Goal: Task Accomplishment & Management: Manage account settings

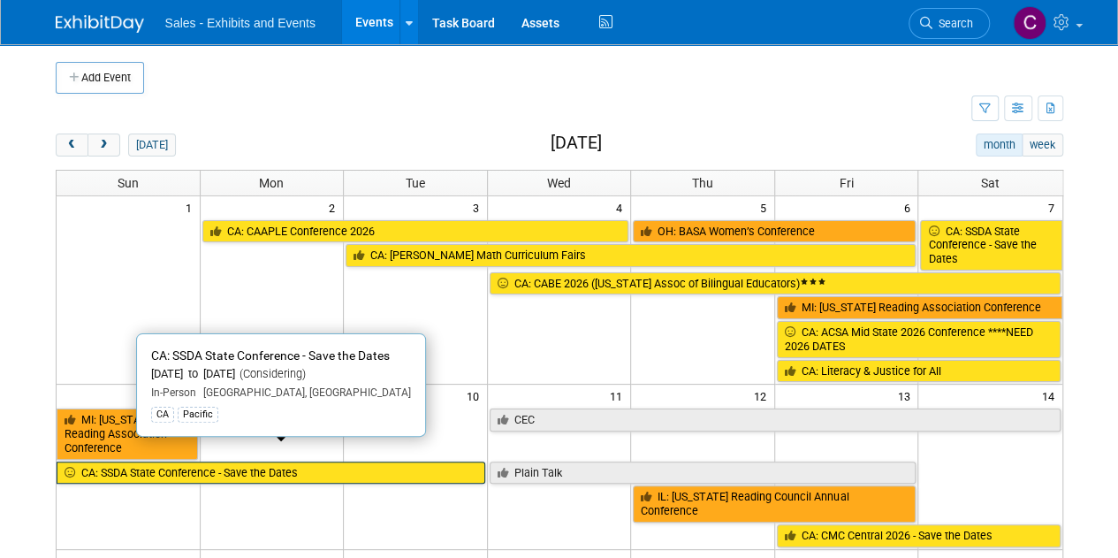
click at [173, 461] on link "CA: SSDA State Conference - Save the Dates" at bounding box center [271, 472] width 429 height 23
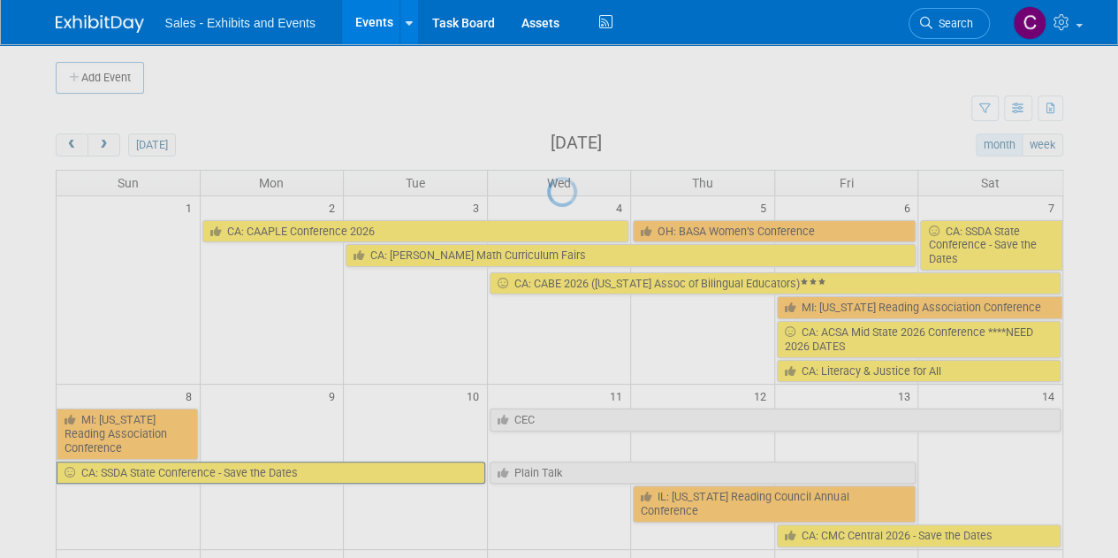
click at [547, 453] on div at bounding box center [559, 279] width 25 height 558
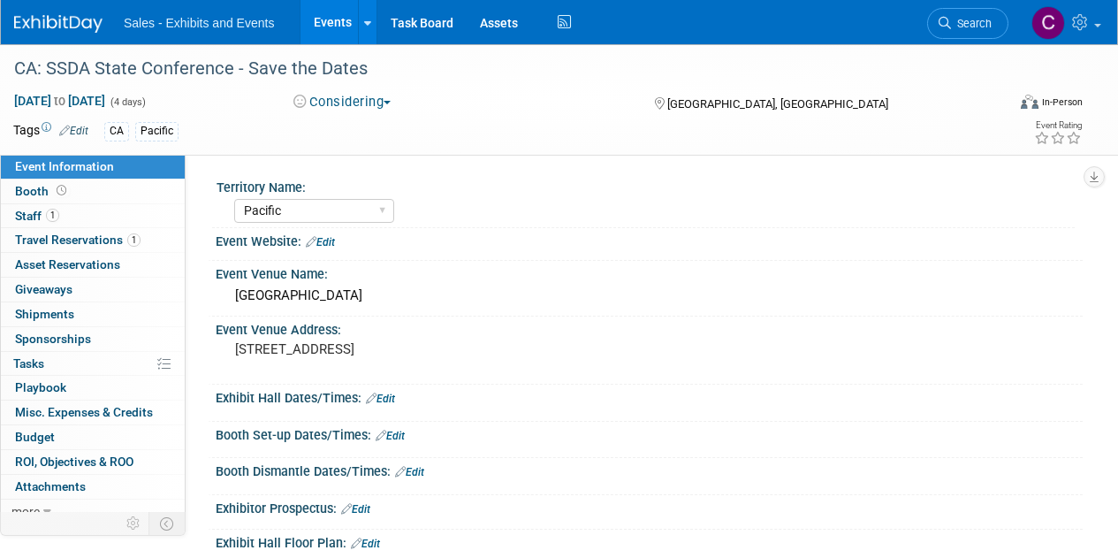
select select "Pacific"
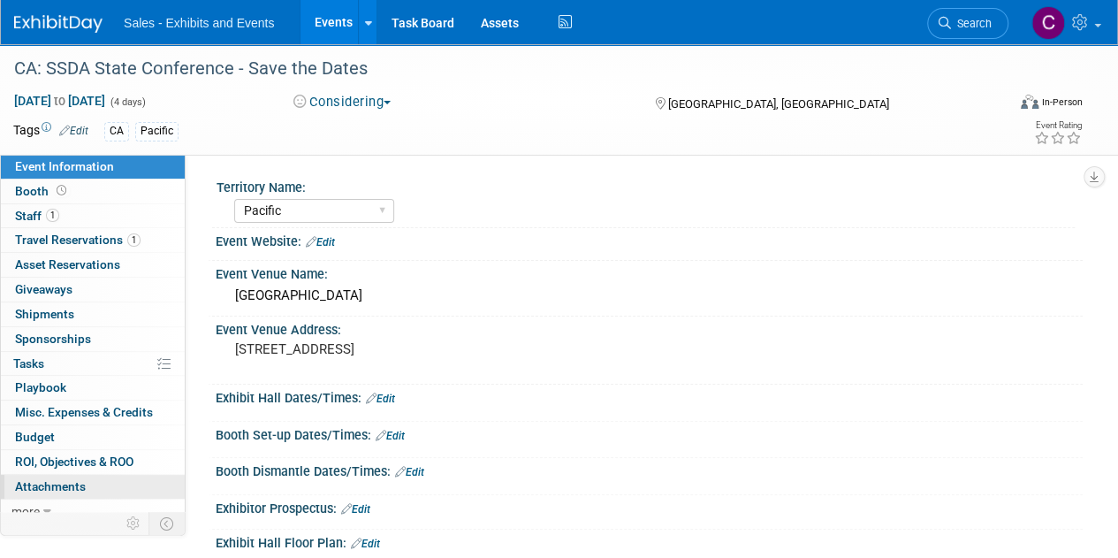
click at [50, 484] on span "Attachments 0" at bounding box center [50, 486] width 71 height 14
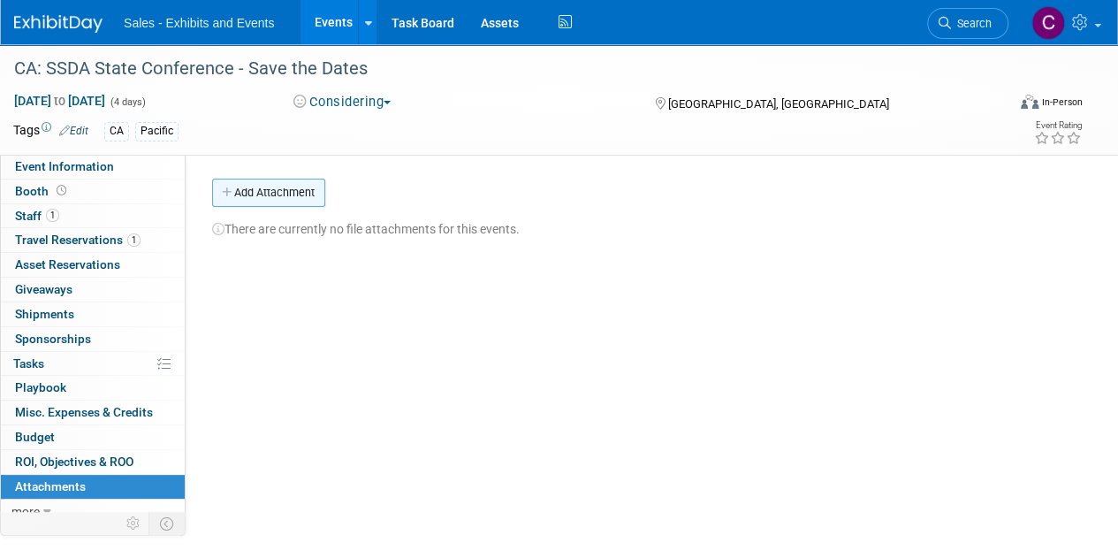
click at [248, 191] on button "Add Attachment" at bounding box center [268, 193] width 113 height 28
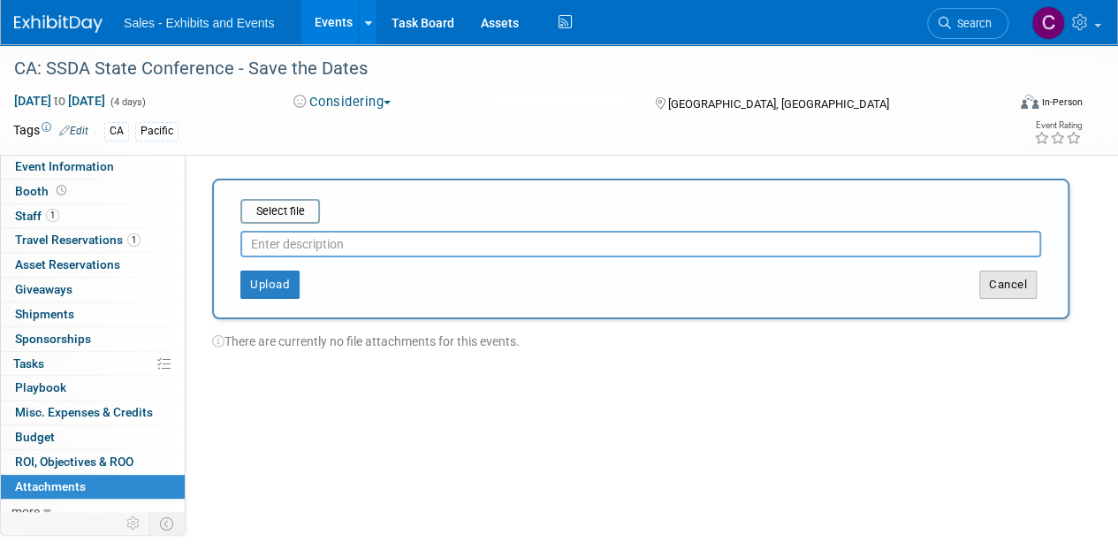
click at [1003, 286] on button "Cancel" at bounding box center [1007, 284] width 57 height 28
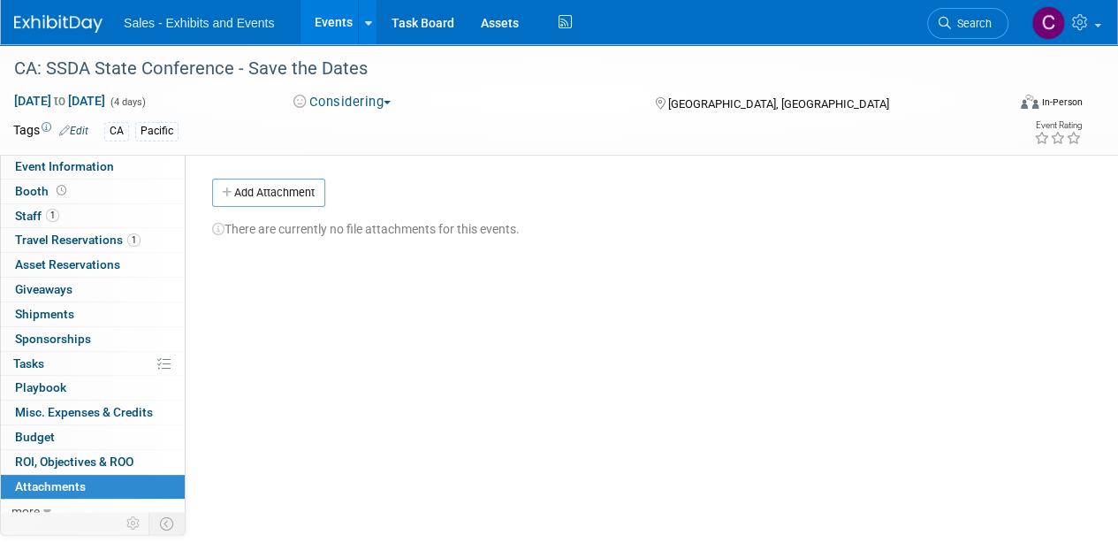
click at [334, 15] on link "Events" at bounding box center [333, 22] width 65 height 44
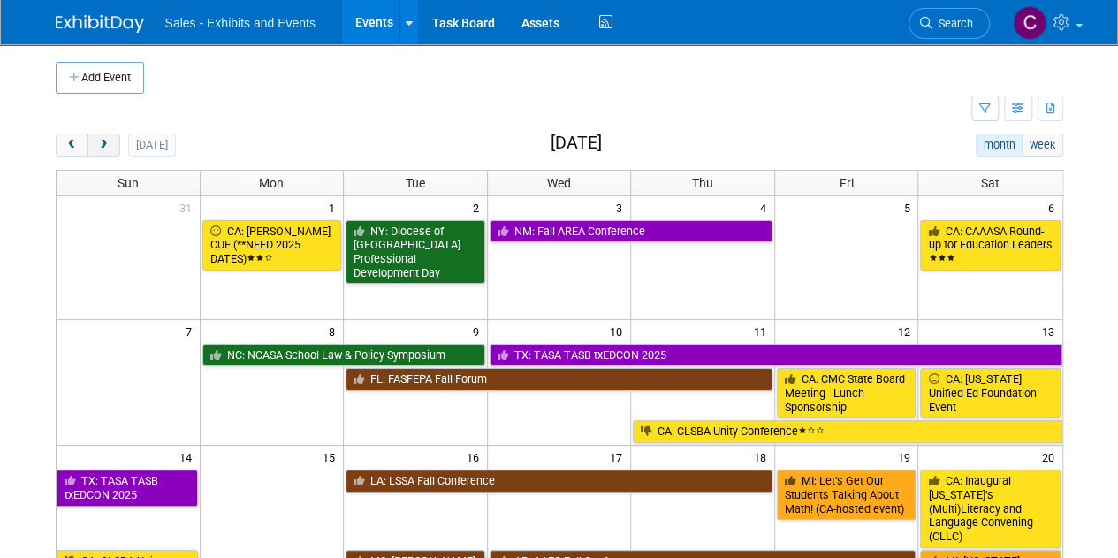
click at [103, 135] on button "next" at bounding box center [104, 144] width 33 height 23
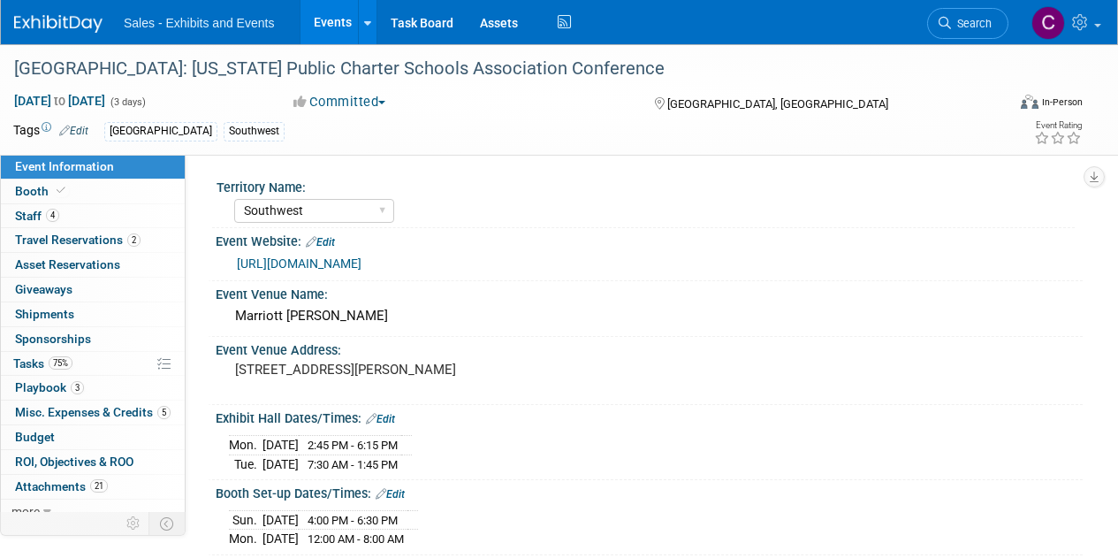
select select "Southwest"
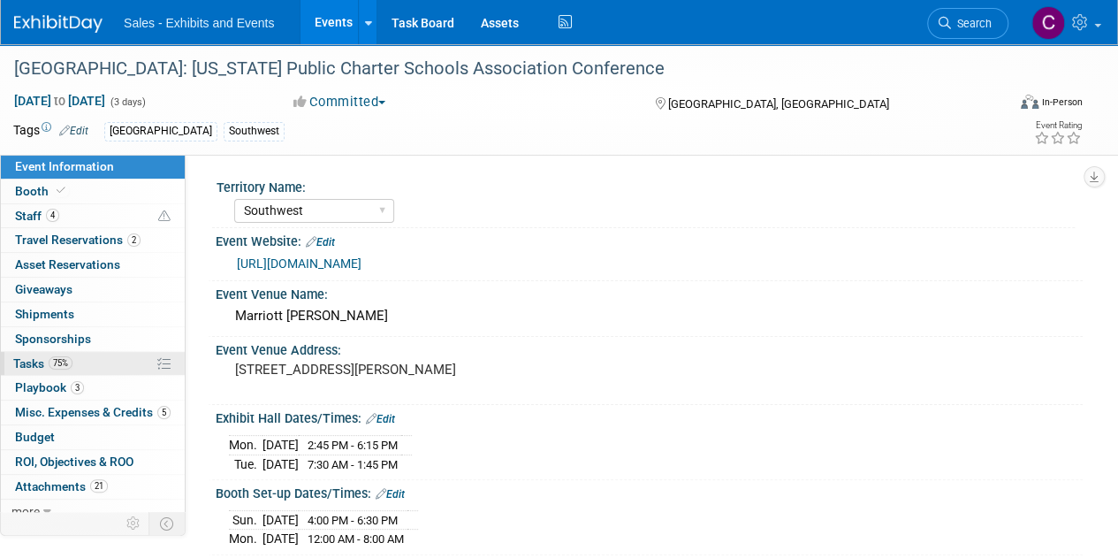
click at [27, 361] on span "Tasks 75%" at bounding box center [42, 363] width 59 height 14
